Goal: Information Seeking & Learning: Learn about a topic

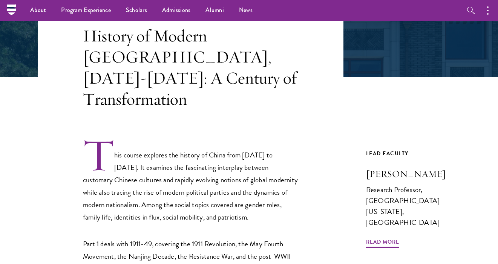
scroll to position [118, 0]
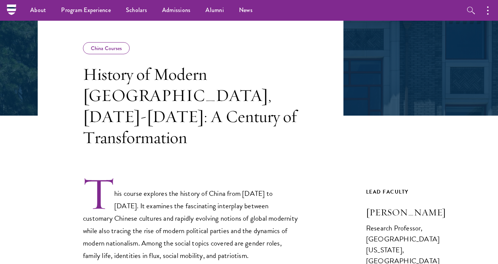
drag, startPoint x: 480, startPoint y: 192, endPoint x: 366, endPoint y: 191, distance: 114.6
copy h3 "Paul G. Pickowicz"
click at [242, 176] on p "This course explores the history of China from 1911 to 2011. It examines the fa…" at bounding box center [190, 219] width 215 height 86
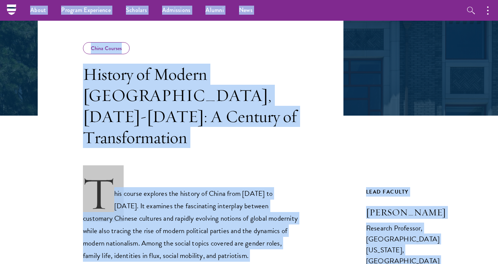
click at [179, 176] on p "This course explores the history of China from 1911 to 2011. It examines the fa…" at bounding box center [190, 219] width 215 height 86
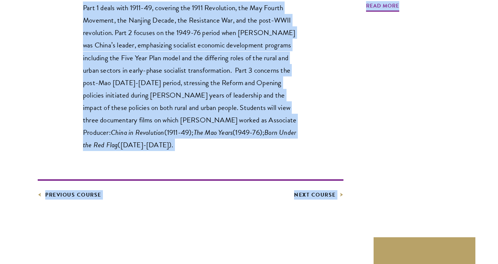
scroll to position [476, 0]
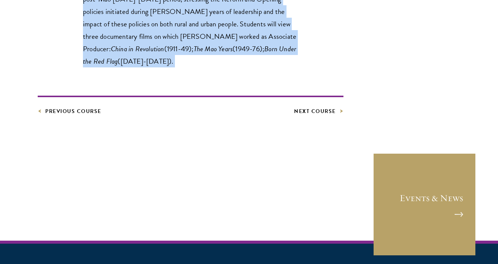
drag, startPoint x: 85, startPoint y: 75, endPoint x: 187, endPoint y: 58, distance: 103.6
copy div "History of Modern China, 1911-2011: A Century of Transformation This course exp…"
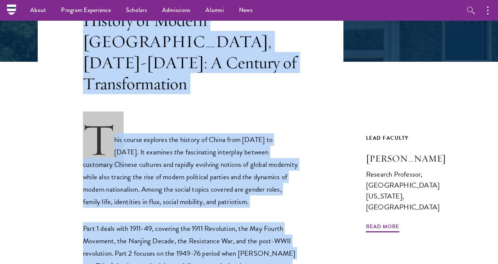
scroll to position [165, 0]
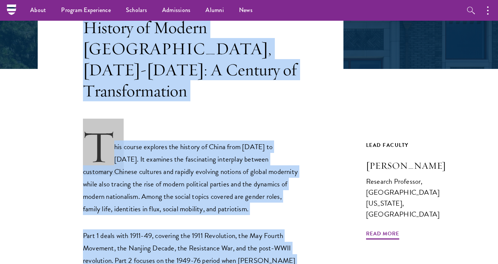
drag, startPoint x: 470, startPoint y: 145, endPoint x: 398, endPoint y: 145, distance: 71.2
click at [398, 145] on article "China Courses History of Modern China, 1911-2011: A Century of Transformation T…" at bounding box center [249, 243] width 498 height 544
copy h3 "Pickowicz"
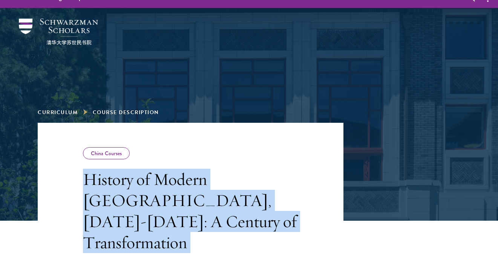
scroll to position [14, 0]
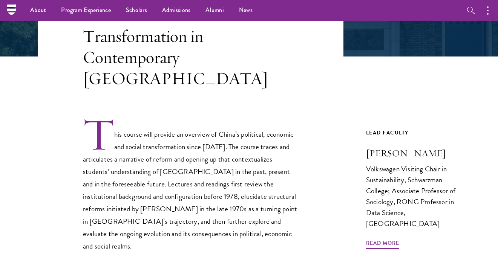
scroll to position [176, 0]
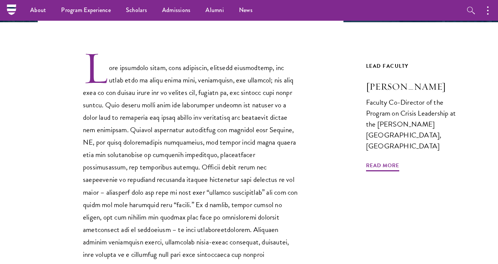
scroll to position [211, 0]
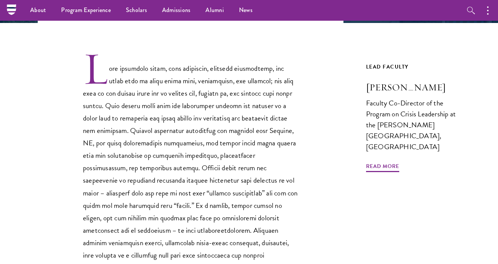
drag, startPoint x: 460, startPoint y: 92, endPoint x: 355, endPoint y: 86, distance: 105.3
click at [355, 86] on article "Core Curriculum Leadership in Public Crises and Emergencies Previous Course Nex…" at bounding box center [249, 179] width 498 height 509
copy h3 "Arnold M. Howitt"
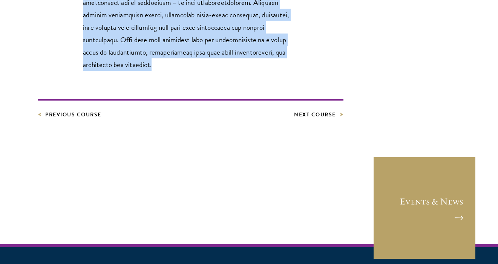
drag, startPoint x: 86, startPoint y: 61, endPoint x: 315, endPoint y: 51, distance: 230.0
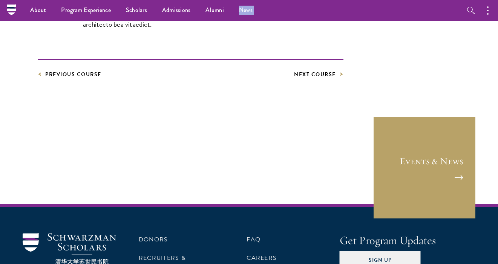
scroll to position [459, 0]
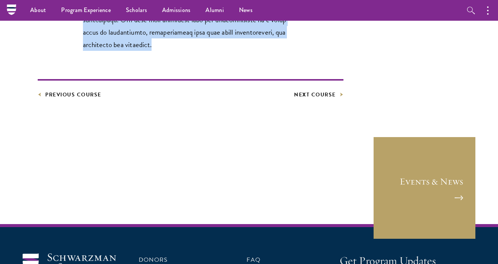
drag, startPoint x: 84, startPoint y: 35, endPoint x: 304, endPoint y: 35, distance: 220.1
copy div "Leadership in Public Crises and Emergencies When disasters occur, news headline…"
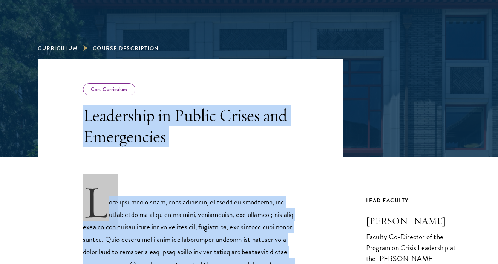
scroll to position [105, 0]
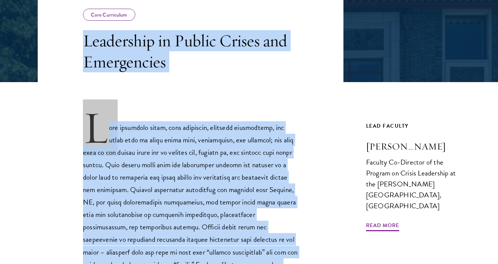
copy div "Leadership in Public Crises and Emergencies When disasters occur, news headline…"
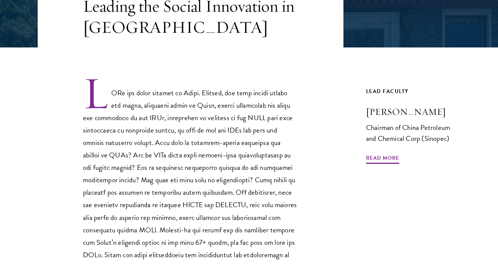
scroll to position [192, 0]
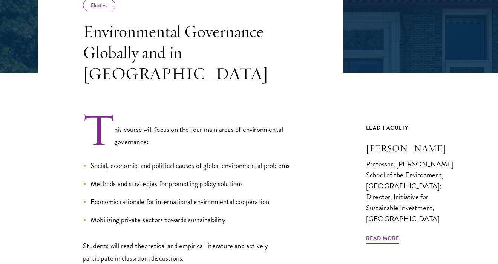
scroll to position [161, 0]
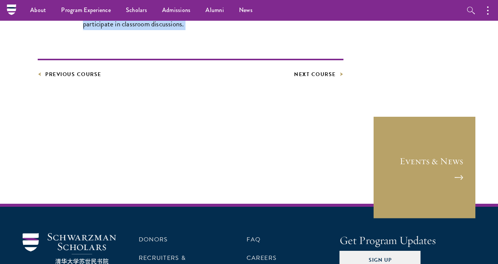
drag, startPoint x: 86, startPoint y: 30, endPoint x: 149, endPoint y: 46, distance: 65.4
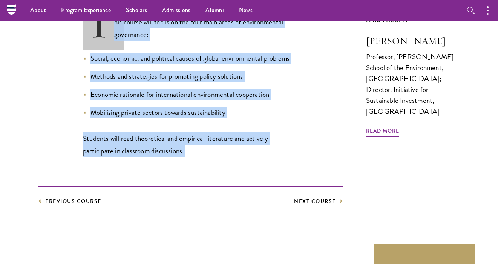
click at [170, 132] on p "Students will read theoretical and empirical literature and actively participat…" at bounding box center [190, 144] width 215 height 25
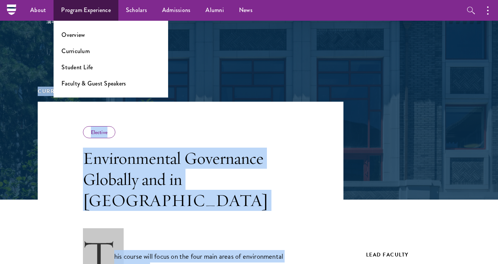
scroll to position [0, 0]
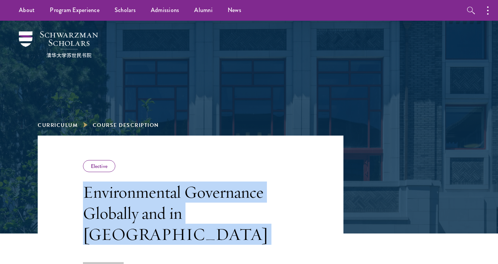
drag, startPoint x: 182, startPoint y: 157, endPoint x: 79, endPoint y: 190, distance: 108.8
copy div "Environmental Governance Globally and in [GEOGRAPHIC_DATA] This course will foc…"
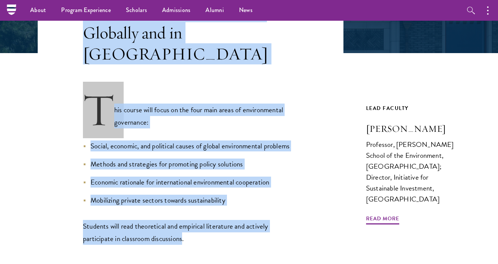
scroll to position [177, 0]
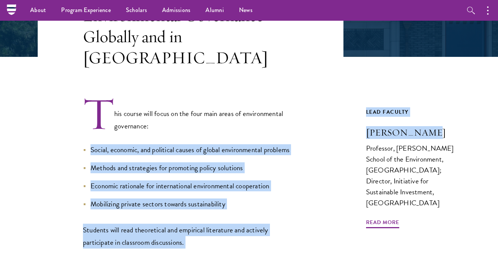
drag, startPoint x: 352, startPoint y: 115, endPoint x: 430, endPoint y: 128, distance: 78.7
click at [430, 128] on div "Elective Environmental Governance Globally and in [GEOGRAPHIC_DATA] This course…" at bounding box center [249, 128] width 422 height 339
click at [465, 122] on article "Elective Environmental Governance Globally and in [GEOGRAPHIC_DATA] This course…" at bounding box center [249, 172] width 498 height 426
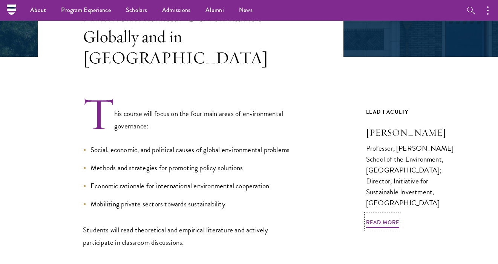
drag, startPoint x: 457, startPoint y: 118, endPoint x: 449, endPoint y: 119, distance: 7.9
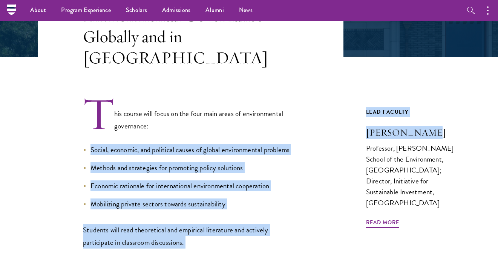
drag, startPoint x: 345, startPoint y: 120, endPoint x: 426, endPoint y: 119, distance: 80.7
click at [426, 119] on div "Elective Environmental Governance Globally and in China This course will focus …" at bounding box center [249, 128] width 422 height 339
click at [445, 126] on h3 "[PERSON_NAME]" at bounding box center [413, 132] width 94 height 13
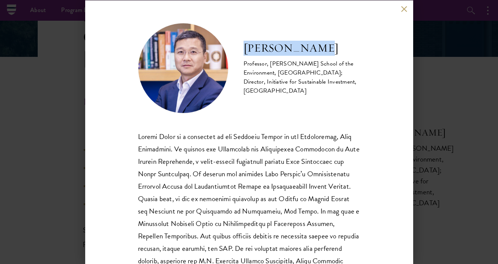
drag, startPoint x: 242, startPoint y: 48, endPoint x: 317, endPoint y: 50, distance: 75.8
click at [317, 50] on div "Zhang Junjie Professor, Nicholas School of the Environment, Duke University; Di…" at bounding box center [249, 68] width 222 height 90
copy h2 "[PERSON_NAME]"
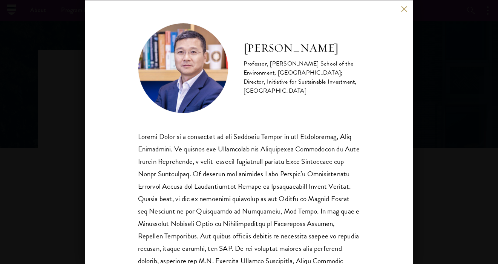
scroll to position [9, 0]
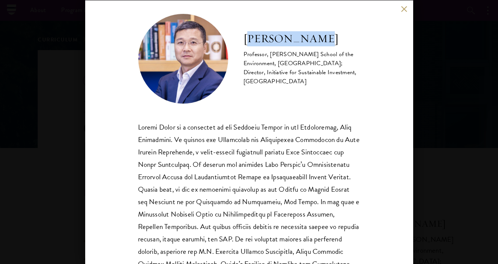
drag, startPoint x: 249, startPoint y: 38, endPoint x: 321, endPoint y: 39, distance: 72.0
click at [321, 39] on h2 "[PERSON_NAME]" at bounding box center [301, 38] width 117 height 15
drag, startPoint x: 332, startPoint y: 38, endPoint x: 246, endPoint y: 40, distance: 86.7
click at [246, 40] on h2 "[PERSON_NAME]" at bounding box center [301, 38] width 117 height 15
copy h2 "[PERSON_NAME]"
